Goal: Information Seeking & Learning: Learn about a topic

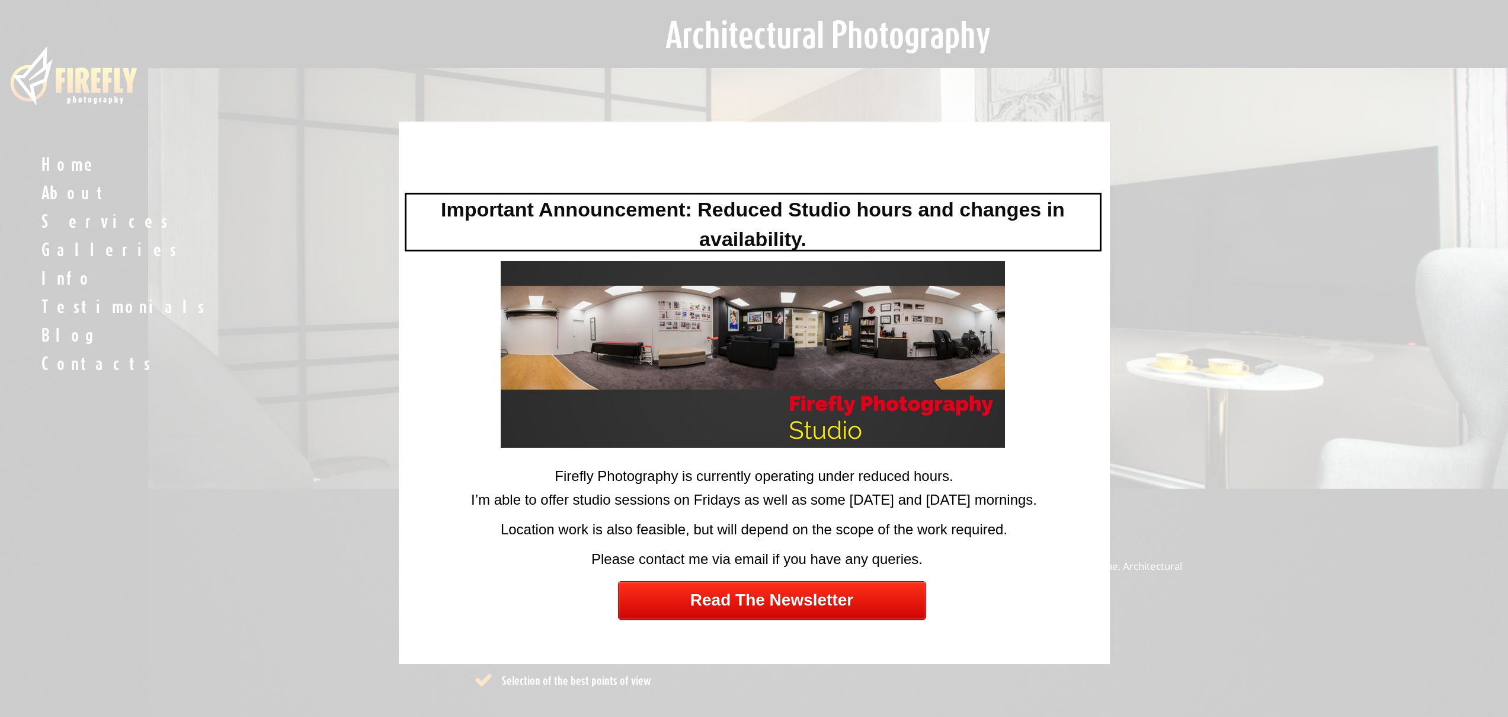
click at [66, 200] on div at bounding box center [754, 358] width 1508 height 717
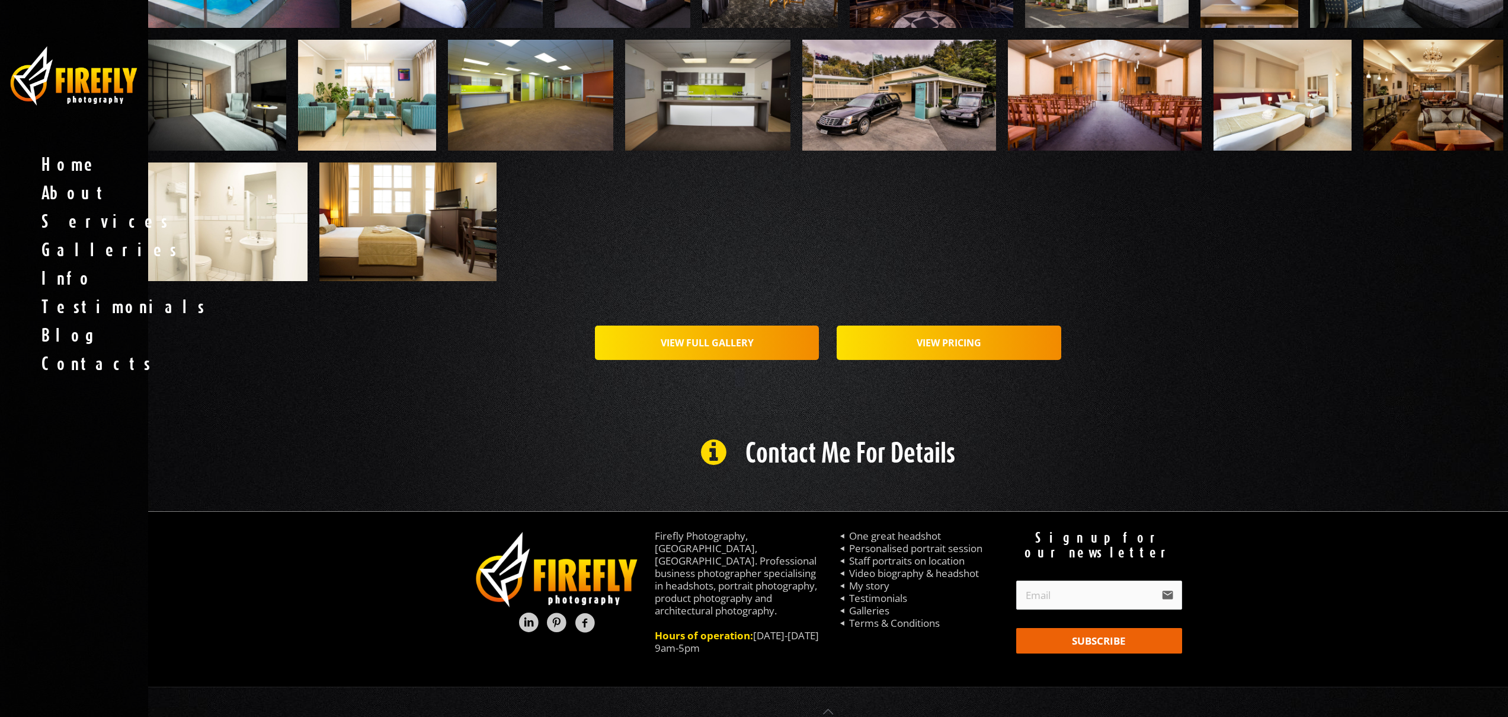
scroll to position [1091, 0]
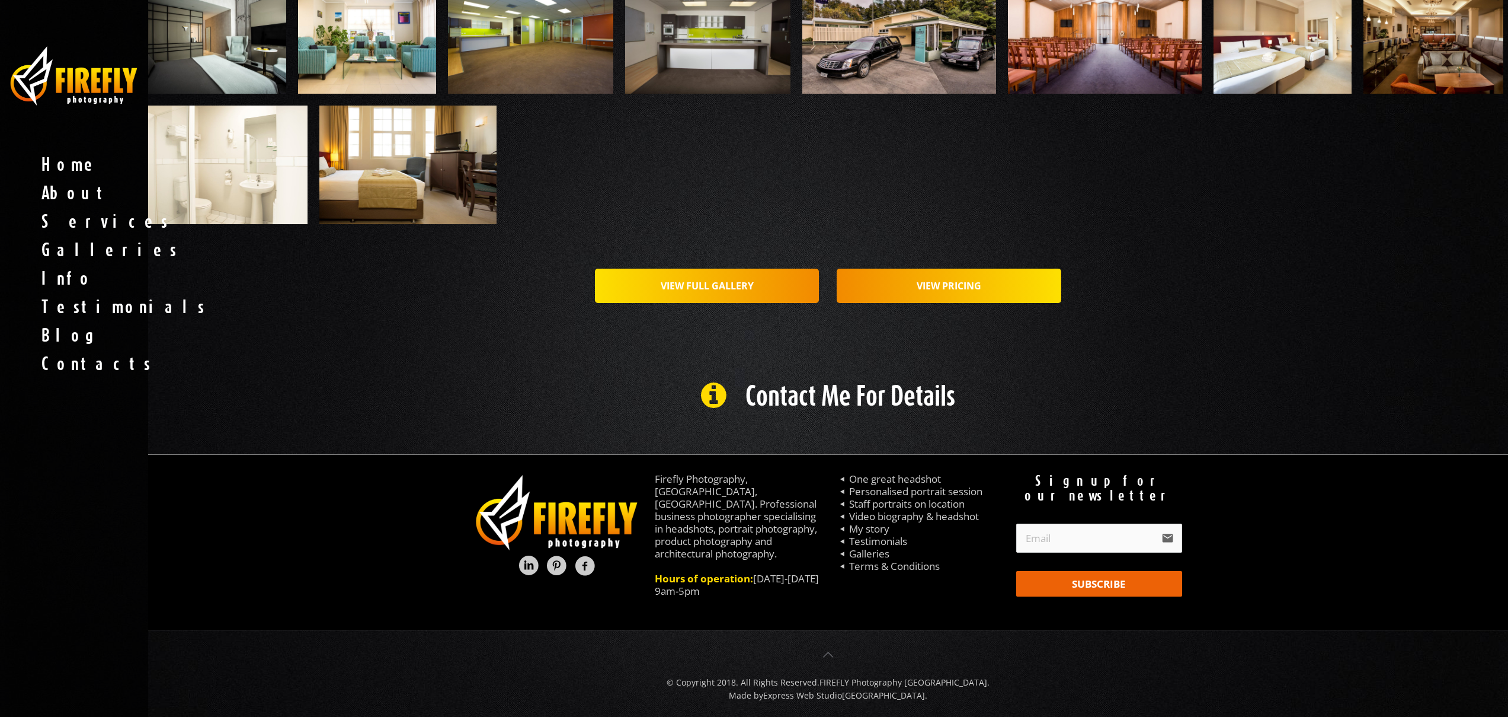
click at [882, 303] on link "VIEW PRICING" at bounding box center [949, 285] width 225 height 34
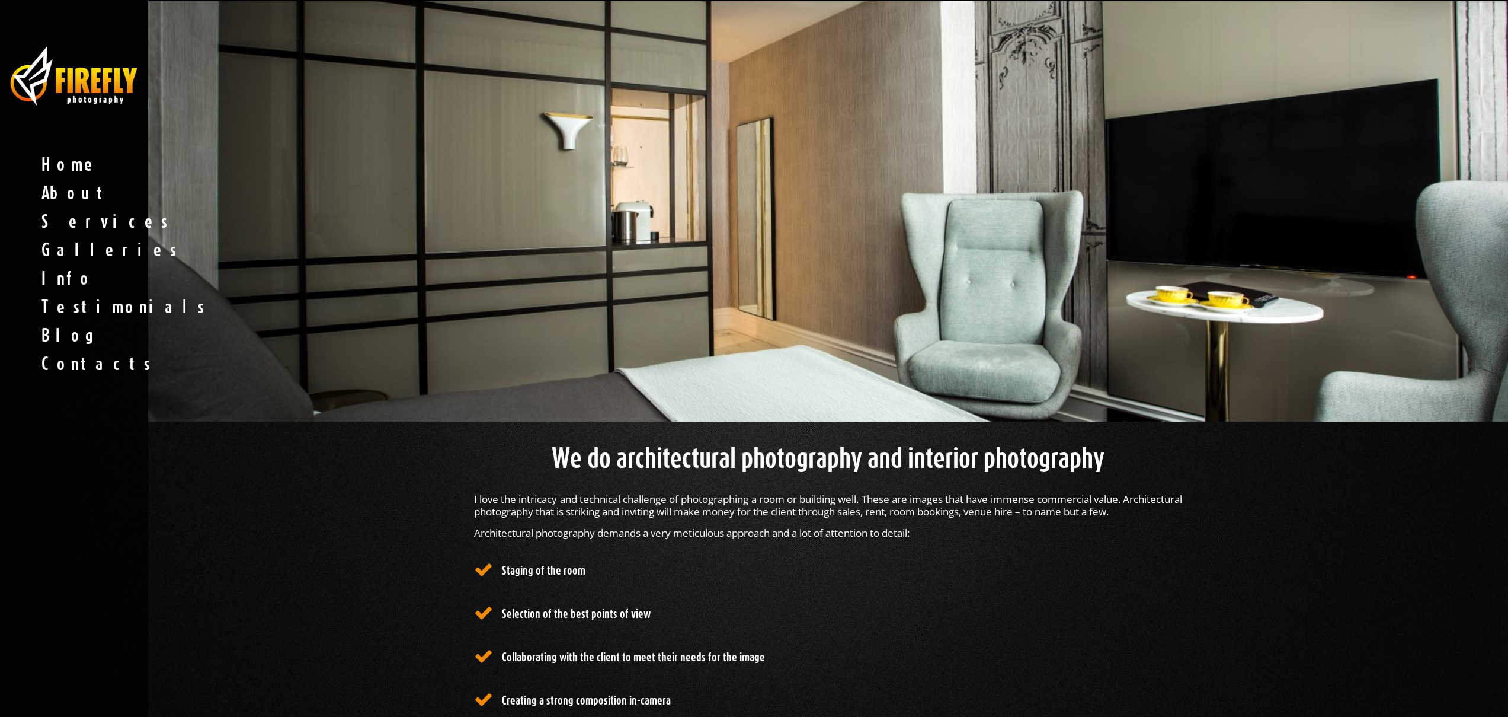
scroll to position [0, 0]
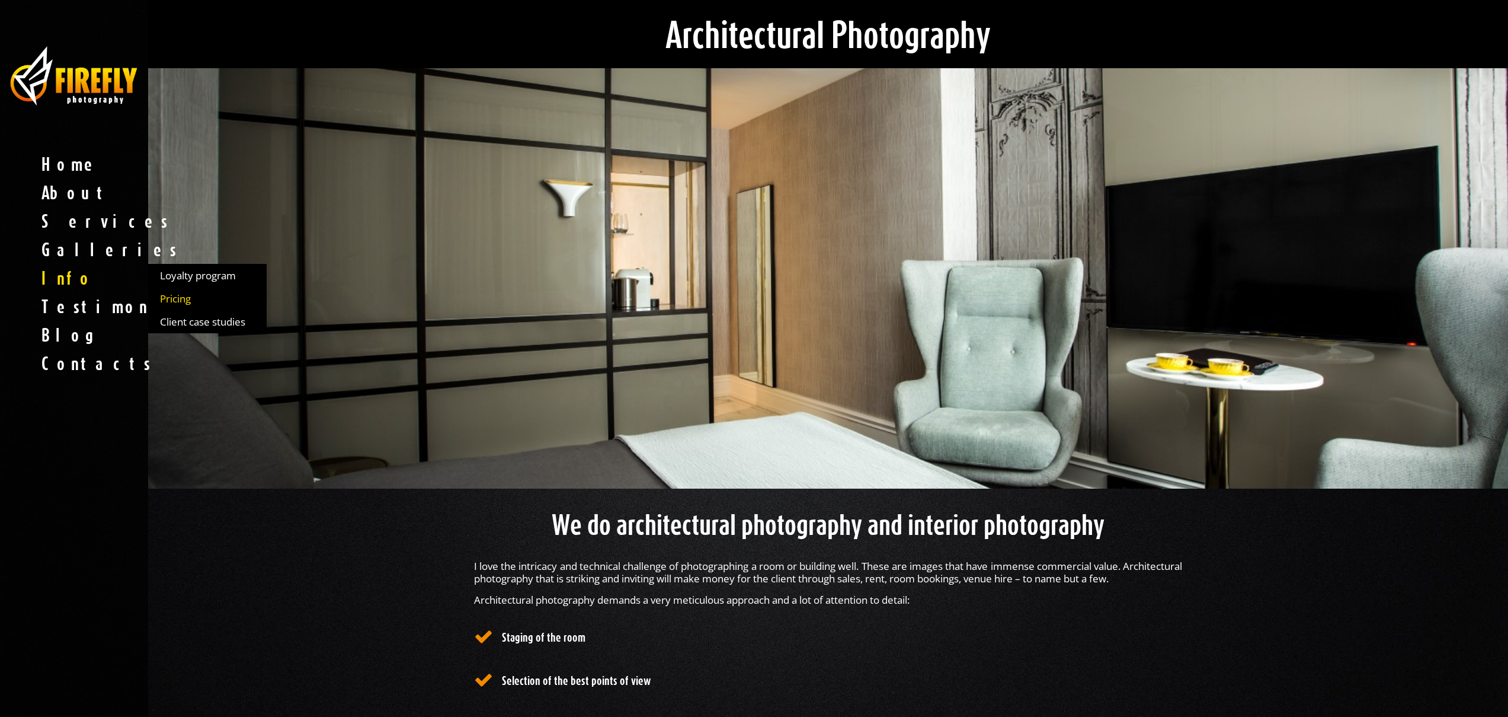
click at [181, 307] on link "Pricing" at bounding box center [207, 298] width 119 height 23
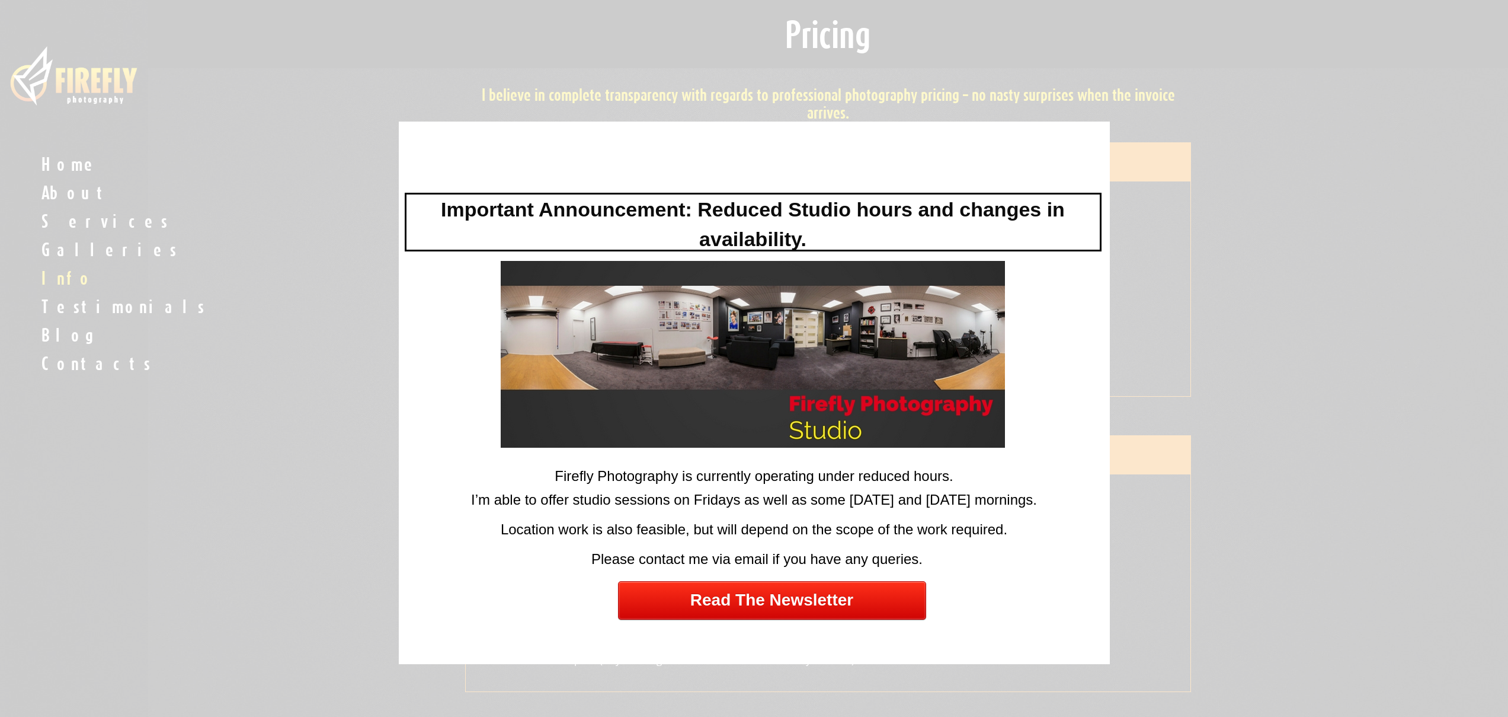
click at [347, 463] on div at bounding box center [754, 358] width 1508 height 717
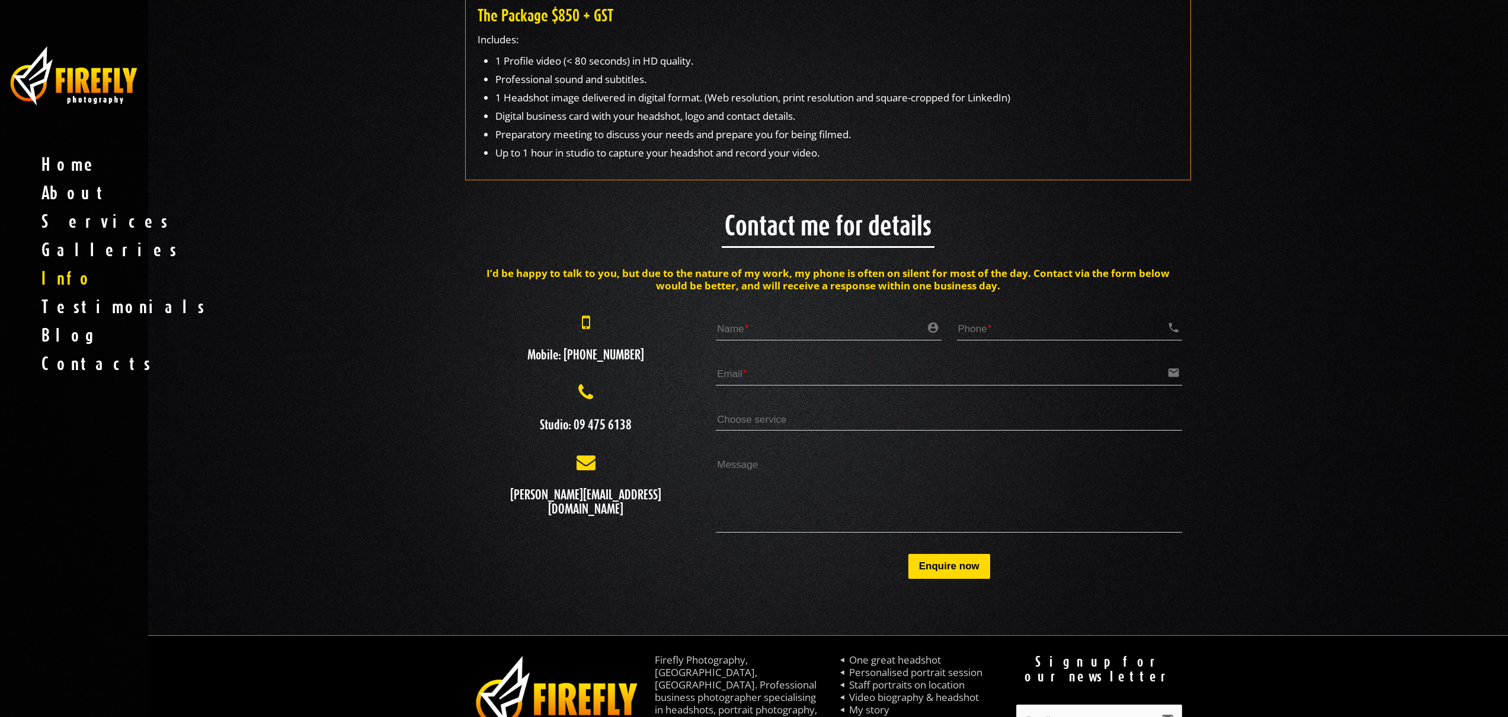
scroll to position [1203, 0]
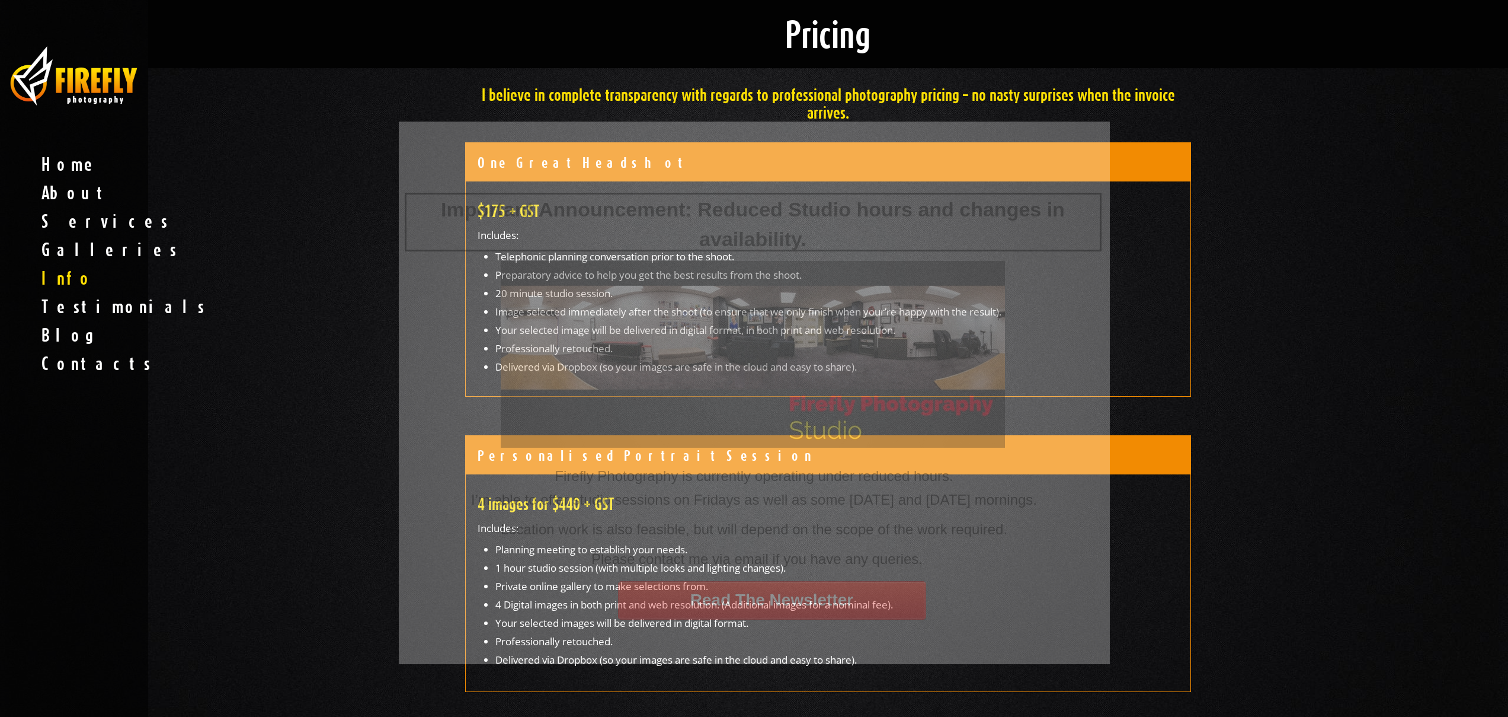
scroll to position [2, 0]
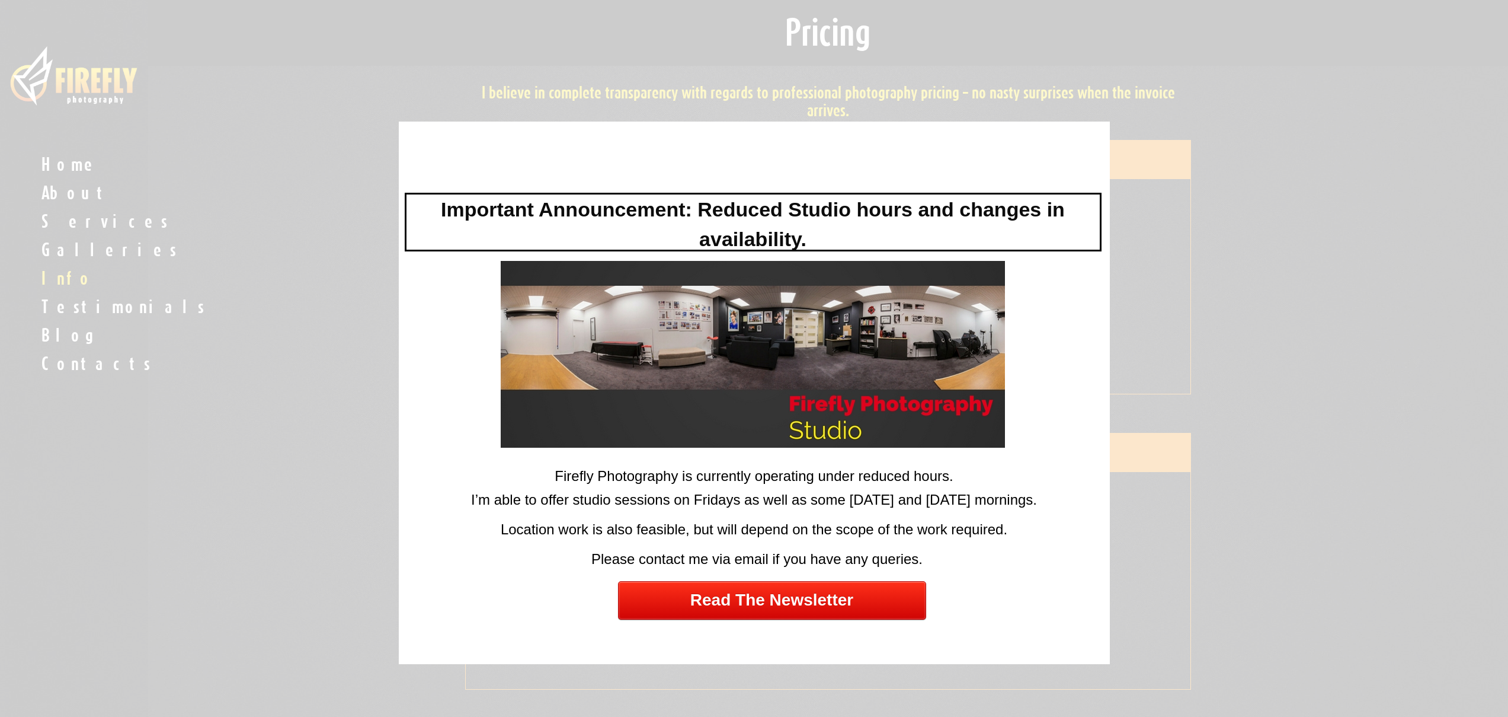
click at [325, 546] on div at bounding box center [754, 358] width 1508 height 717
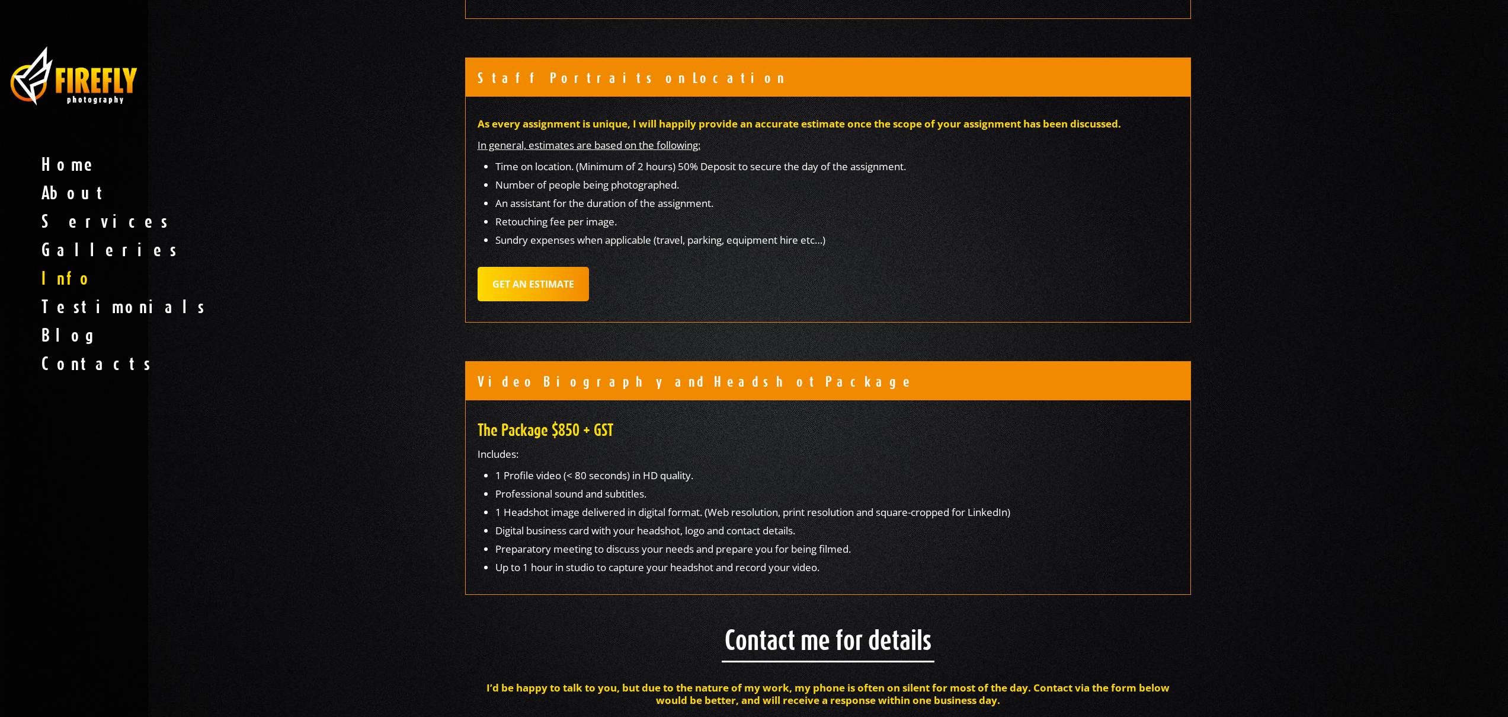
scroll to position [798, 0]
